Goal: Task Accomplishment & Management: Complete application form

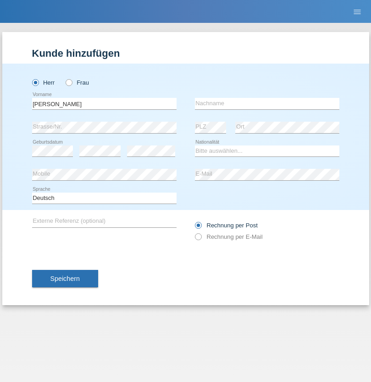
type input "[PERSON_NAME]"
click at [267, 104] on input "text" at bounding box center [267, 103] width 144 height 11
type input "Senn"
select select "CH"
select select "en"
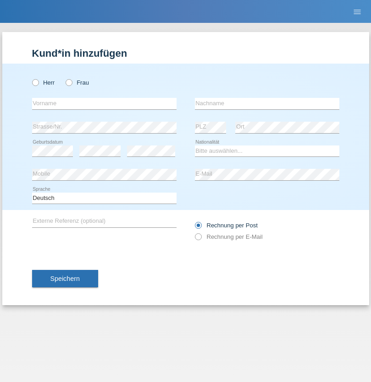
radio input "true"
click at [104, 104] on input "text" at bounding box center [104, 103] width 144 height 11
type input "Hamidou"
click at [267, 104] on input "text" at bounding box center [267, 103] width 144 height 11
type input "Sagnon"
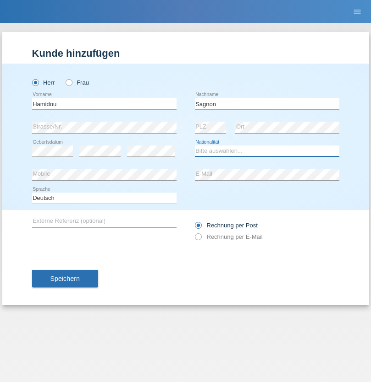
select select "BF"
select select "C"
select select "18"
select select "12"
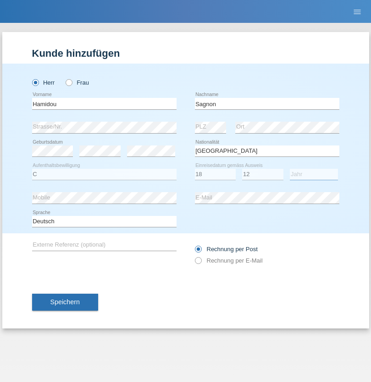
select select "2008"
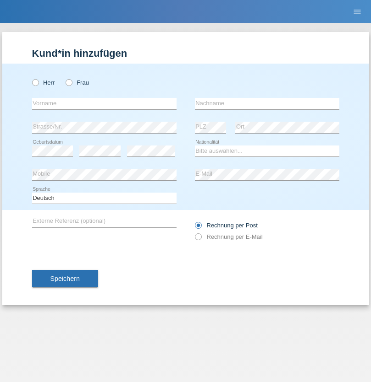
radio input "true"
click at [104, 104] on input "text" at bounding box center [104, 103] width 144 height 11
type input "Camille"
click at [267, 104] on input "text" at bounding box center [267, 103] width 144 height 11
type input "Jacquet"
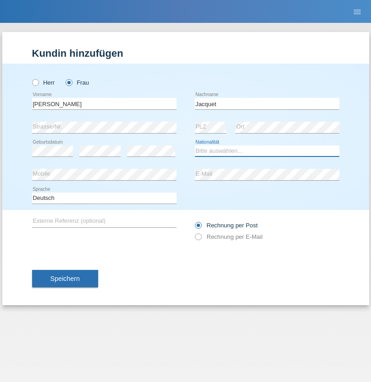
select select "CH"
radio input "true"
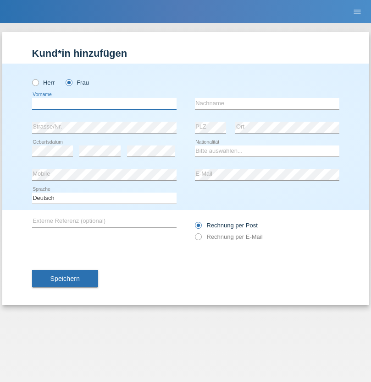
click at [104, 104] on input "text" at bounding box center [104, 103] width 144 height 11
type input "Yamila"
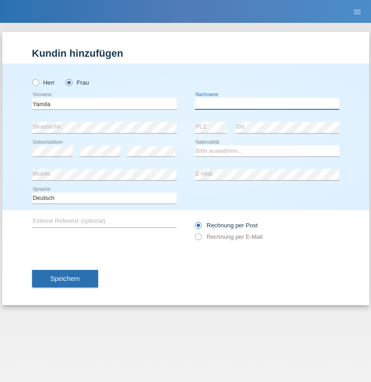
click at [267, 104] on input "text" at bounding box center [267, 103] width 144 height 11
type input "Hoffmann"
select select "CH"
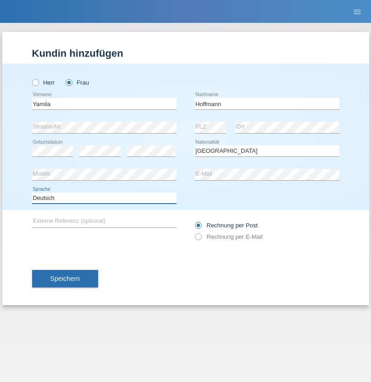
select select "en"
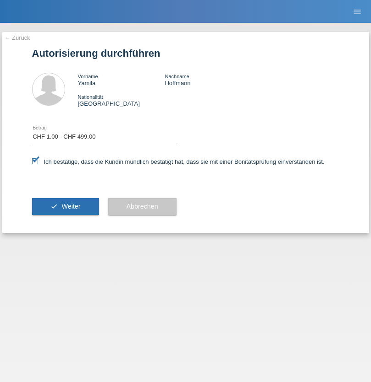
select select "1"
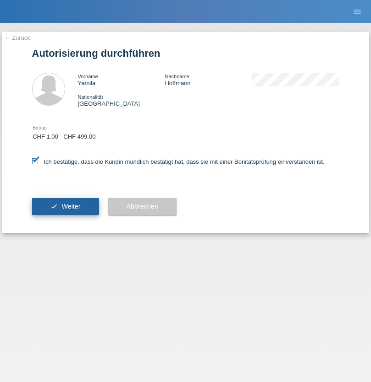
click at [65, 207] on span "Weiter" at bounding box center [70, 206] width 19 height 7
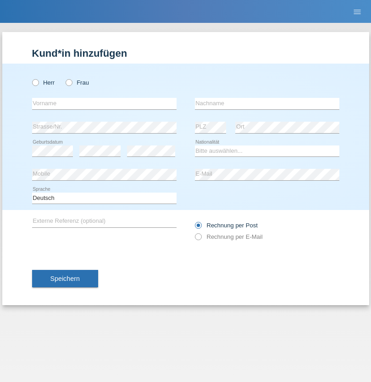
radio input "true"
select select "DE"
select select "C"
select select "07"
select select "11"
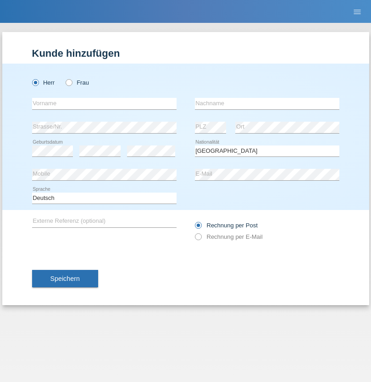
select select "1972"
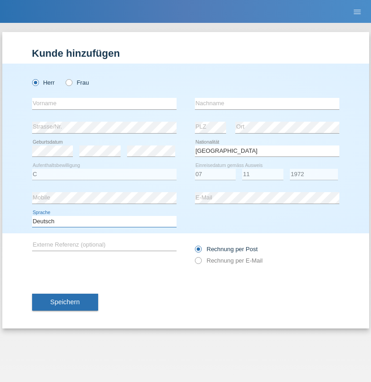
select select "en"
